Goal: Information Seeking & Learning: Check status

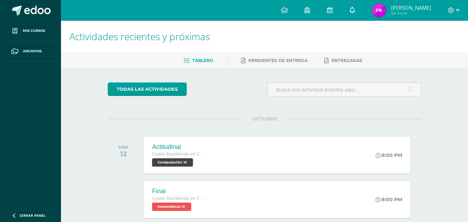
click at [351, 10] on icon at bounding box center [352, 10] width 6 height 6
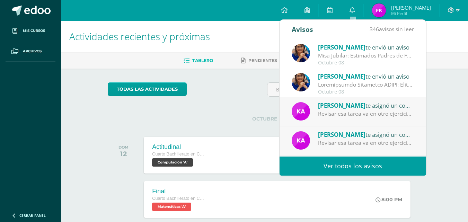
click at [337, 57] on div "Misa Jubilar: Estimados Padres de Familia de Cuarto Primaria hasta Quinto Bachi…" at bounding box center [366, 56] width 96 height 8
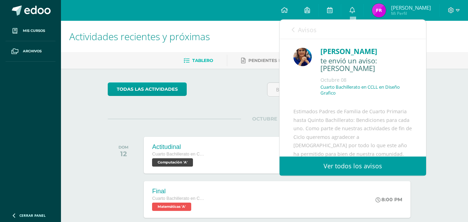
click at [333, 158] on link "Ver todos los avisos" at bounding box center [352, 165] width 146 height 19
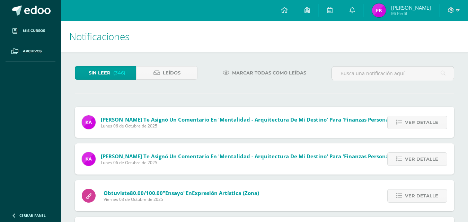
click at [336, 164] on span "Lunes 06 de Octubre de 2025" at bounding box center [249, 163] width 296 height 6
click at [336, 165] on div "[PERSON_NAME] te asignó un comentario en 'Mentalidad - Arquitectura de Mi Desti…" at bounding box center [239, 158] width 329 height 31
click at [335, 165] on div "[PERSON_NAME] te asignó un comentario en 'Mentalidad - Arquitectura de Mi Desti…" at bounding box center [239, 158] width 329 height 31
click at [354, 10] on icon at bounding box center [352, 10] width 6 height 6
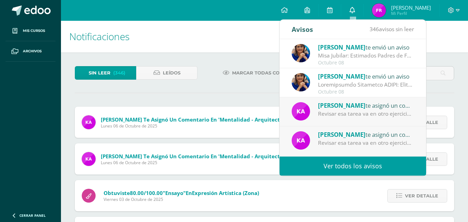
click at [354, 10] on icon at bounding box center [352, 10] width 6 height 6
click at [215, 143] on div "Karen Canel te asignó un comentario en 'Mentalidad - Arquitectura de Mi Destino…" at bounding box center [239, 158] width 329 height 31
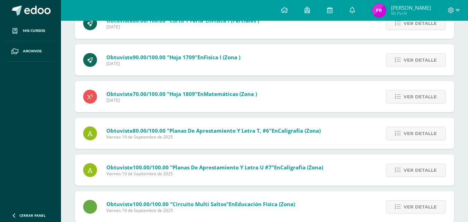
scroll to position [1372, 0]
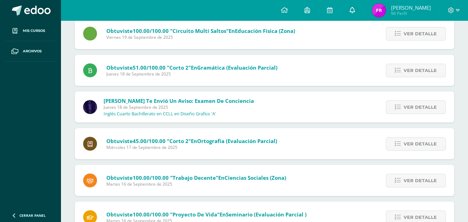
click at [355, 7] on link at bounding box center [352, 10] width 22 height 21
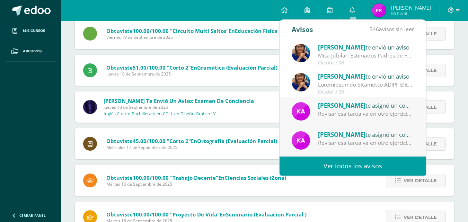
click at [340, 167] on link "Ver todos los avisos" at bounding box center [352, 165] width 146 height 19
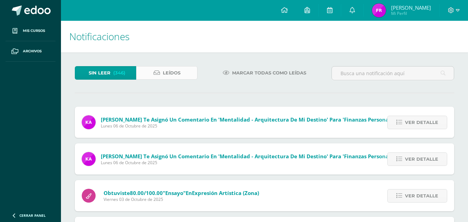
click at [184, 76] on link "Leídos" at bounding box center [166, 72] width 61 height 13
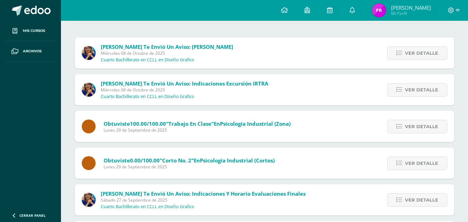
scroll to position [83, 0]
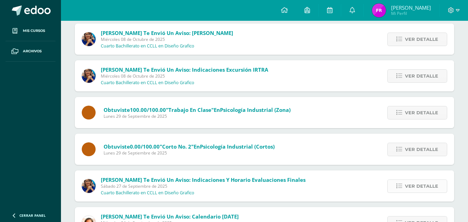
click at [409, 187] on span "Ver detalle" at bounding box center [421, 186] width 33 height 13
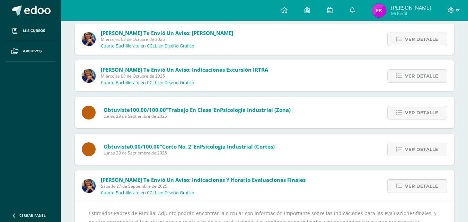
click at [409, 187] on span "Ver detalle" at bounding box center [421, 186] width 33 height 13
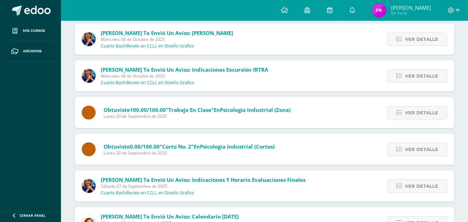
click at [127, 186] on span "Sábado 27 de Septiembre de 2025" at bounding box center [203, 186] width 205 height 6
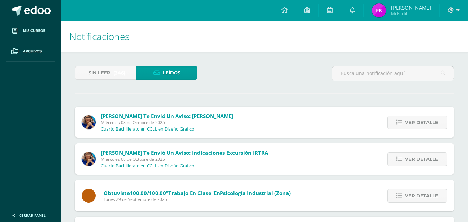
scroll to position [194, 0]
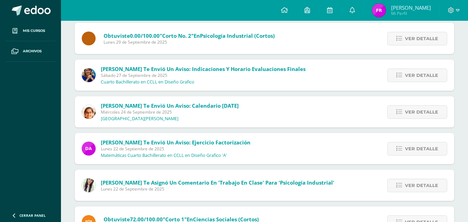
click at [303, 136] on div "Daniel te envió un aviso: ejercicio factorización Lunes 22 de Septiembre de 202…" at bounding box center [264, 148] width 379 height 31
click at [398, 110] on icon at bounding box center [399, 112] width 6 height 6
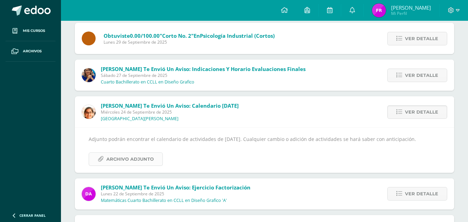
click at [139, 154] on span "Archivo Adjunto" at bounding box center [129, 159] width 47 height 13
click at [429, 74] on span "Ver detalle" at bounding box center [421, 75] width 33 height 13
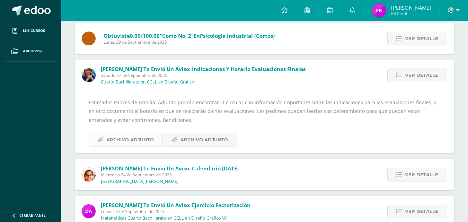
click at [130, 137] on span "Archivo Adjunto" at bounding box center [129, 139] width 47 height 13
click at [211, 138] on span "Archivo Adjunto" at bounding box center [203, 139] width 47 height 13
